Goal: Register for event/course

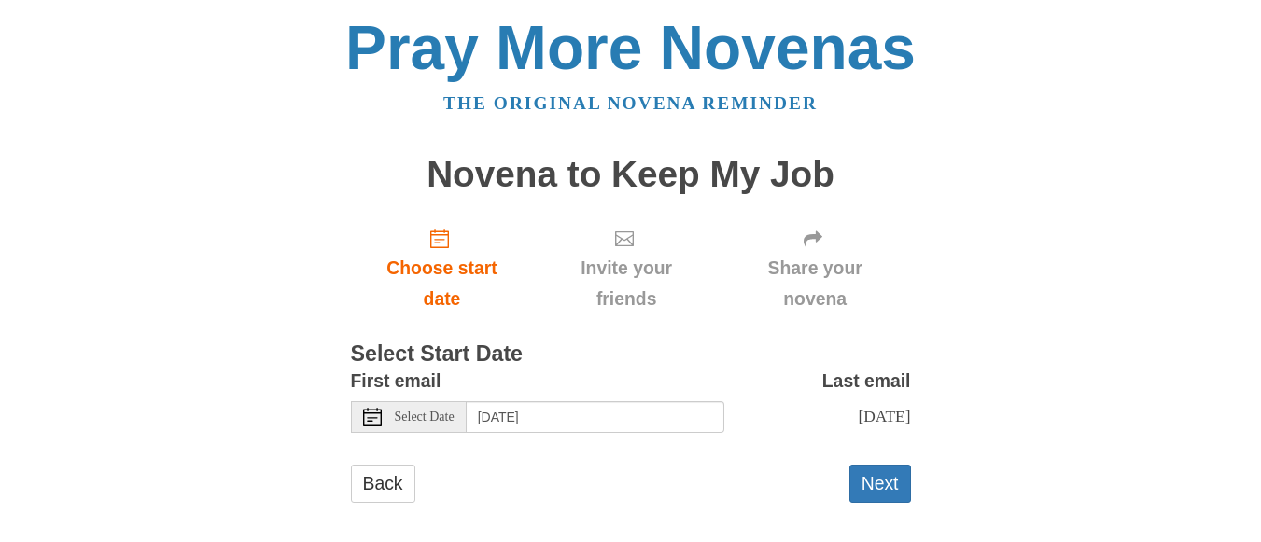
click at [431, 423] on span "Select Date" at bounding box center [425, 417] width 60 height 13
click at [883, 480] on button "Next" at bounding box center [880, 484] width 62 height 38
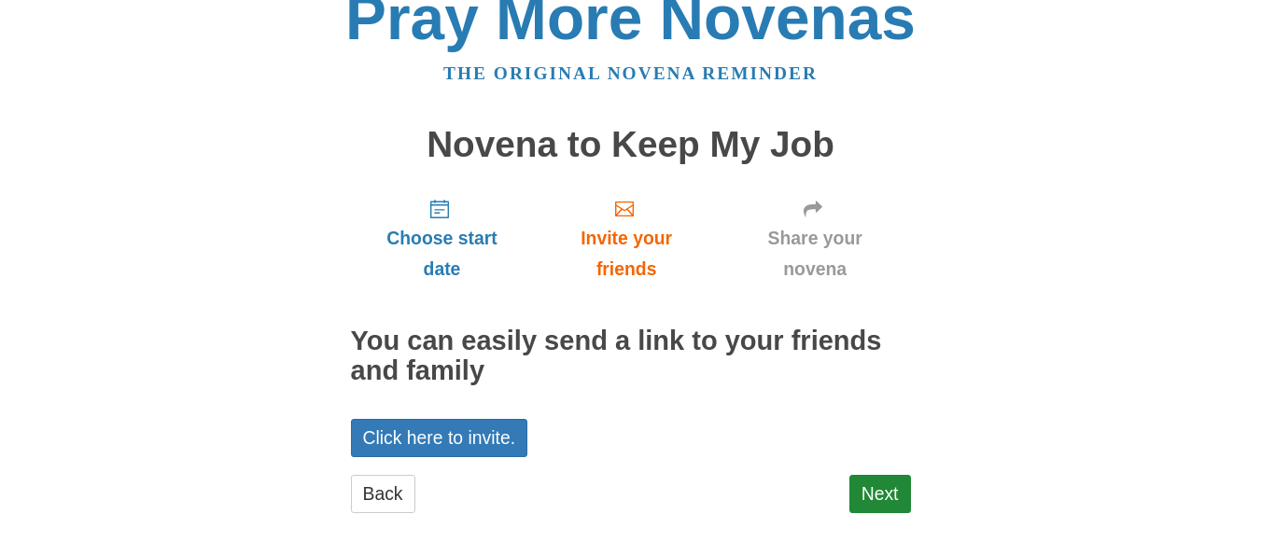
scroll to position [55, 0]
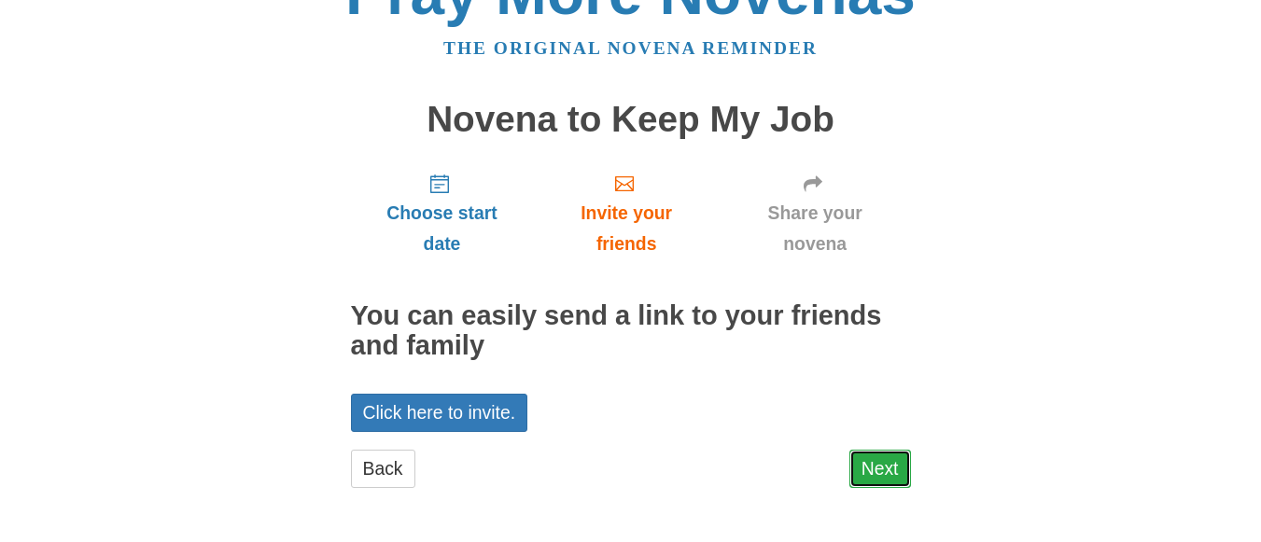
click at [883, 484] on link "Next" at bounding box center [880, 469] width 62 height 38
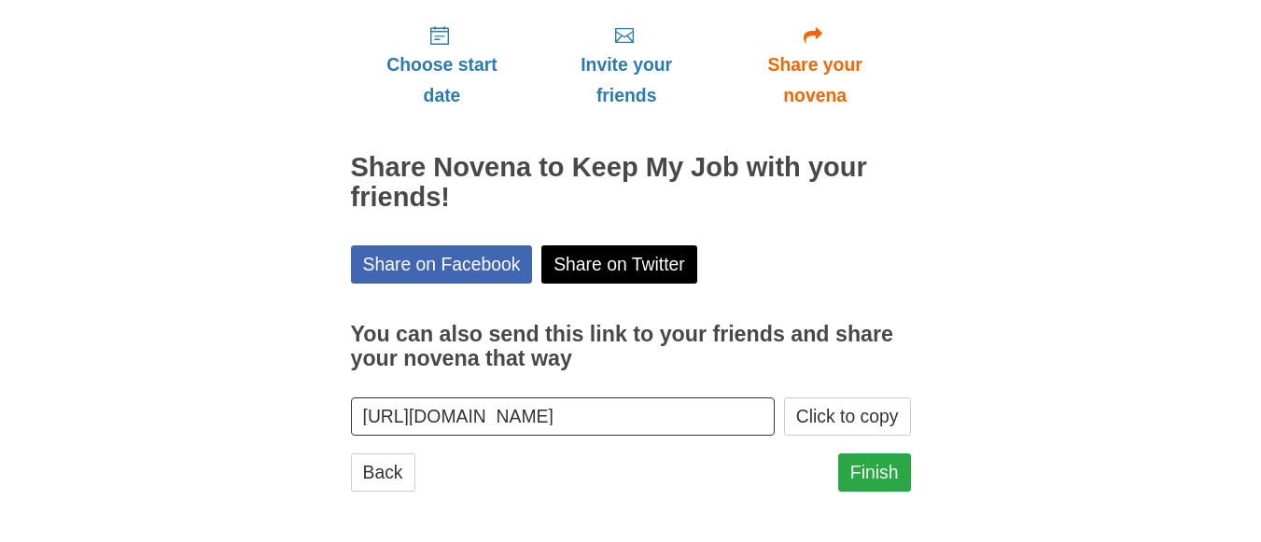
scroll to position [207, 0]
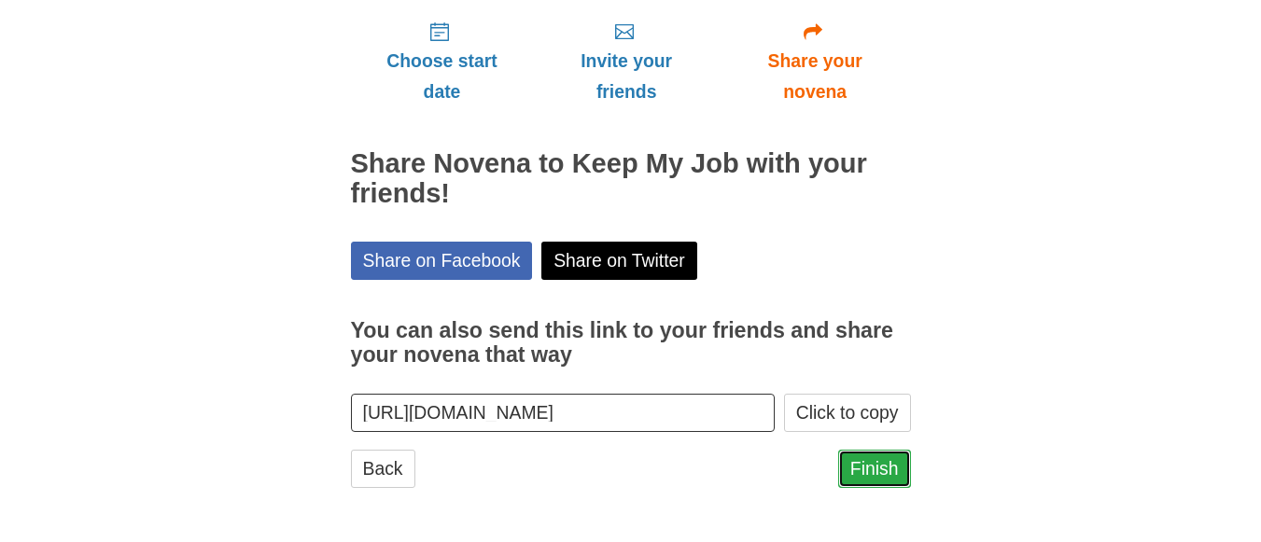
click at [870, 480] on link "Finish" at bounding box center [874, 469] width 73 height 38
